Goal: Check status: Check status

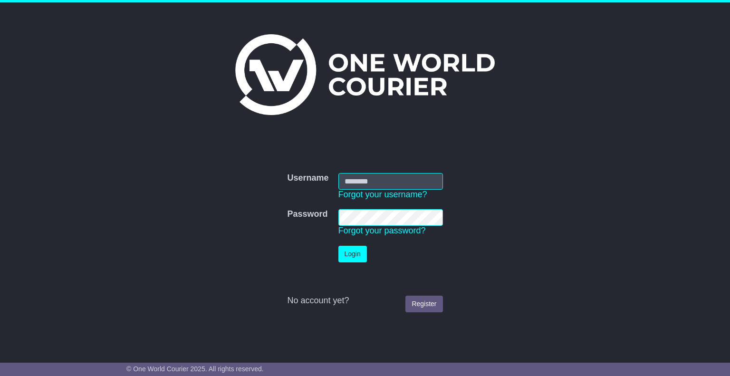
click at [347, 179] on input "Username" at bounding box center [390, 181] width 105 height 17
type input "**********"
click at [349, 260] on button "Login" at bounding box center [352, 254] width 29 height 17
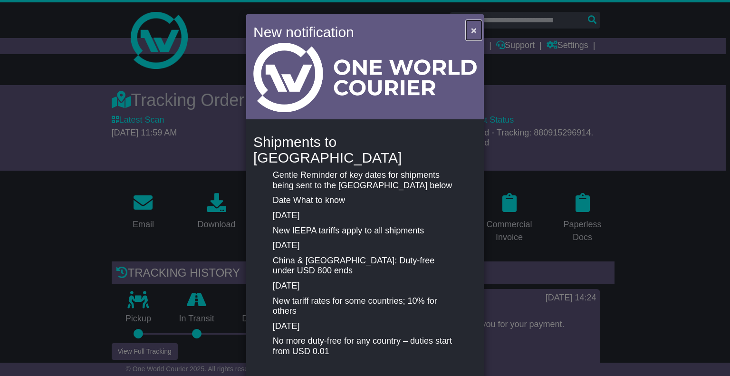
click at [471, 29] on span "×" at bounding box center [474, 30] width 6 height 11
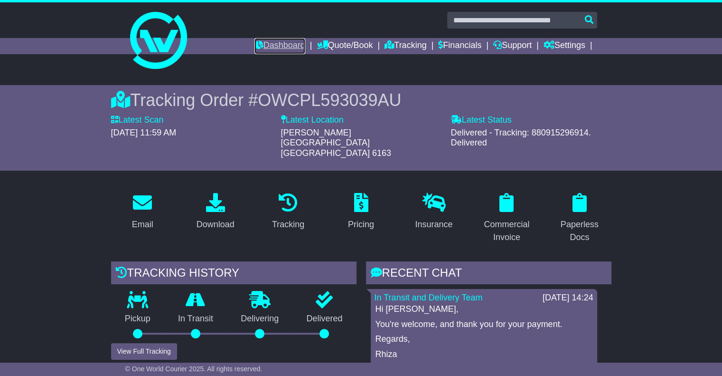
click at [277, 47] on link "Dashboard" at bounding box center [280, 46] width 51 height 16
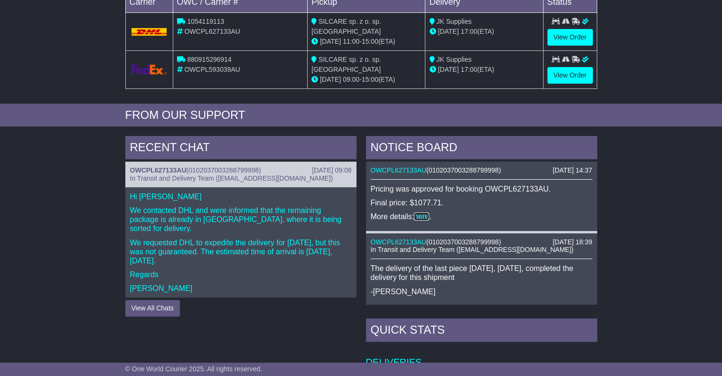
click at [423, 215] on link "here" at bounding box center [421, 216] width 15 height 8
